Goal: Communication & Community: Answer question/provide support

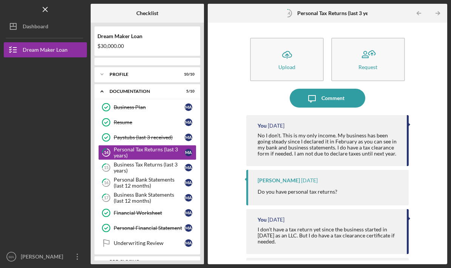
scroll to position [26, 0]
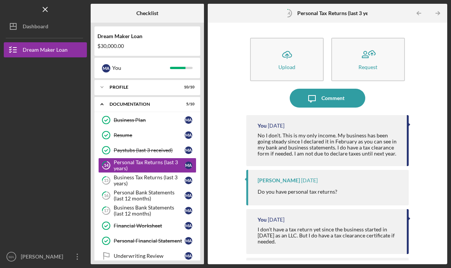
click at [125, 174] on div "Business Tax Returns (last 3 years)" at bounding box center [149, 180] width 71 height 12
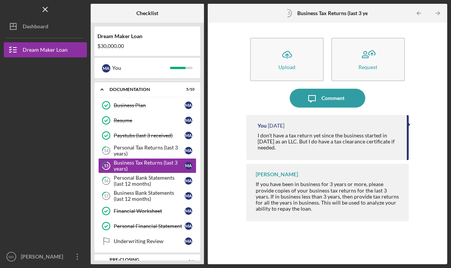
scroll to position [14, 0]
click at [130, 175] on div "Personal Bank Statements (last 12 months)" at bounding box center [149, 181] width 71 height 12
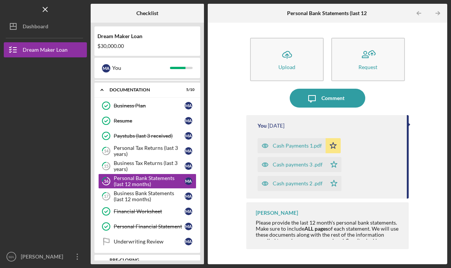
click at [129, 190] on div "Business Bank Statements (last 12 months)" at bounding box center [149, 196] width 71 height 12
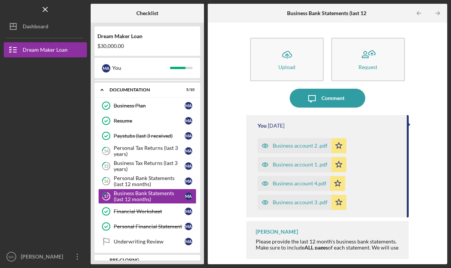
click at [131, 175] on div "Personal Bank Statements (last 12 months)" at bounding box center [149, 181] width 71 height 12
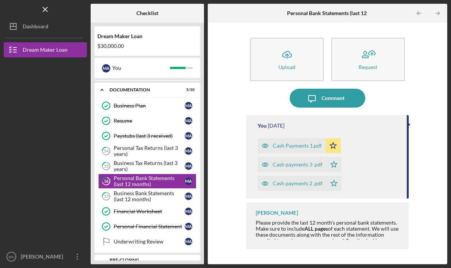
click at [341, 89] on div "Comment" at bounding box center [332, 98] width 23 height 19
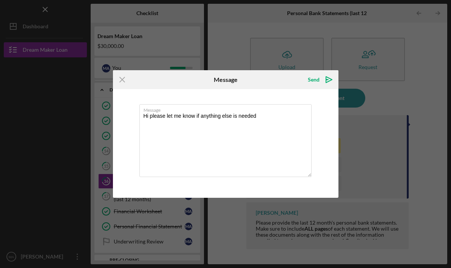
type textarea "Hi please let me know if anything else is needed"
click at [321, 78] on icon "Icon/icon-invite-send" at bounding box center [328, 79] width 19 height 19
